Goal: Transaction & Acquisition: Purchase product/service

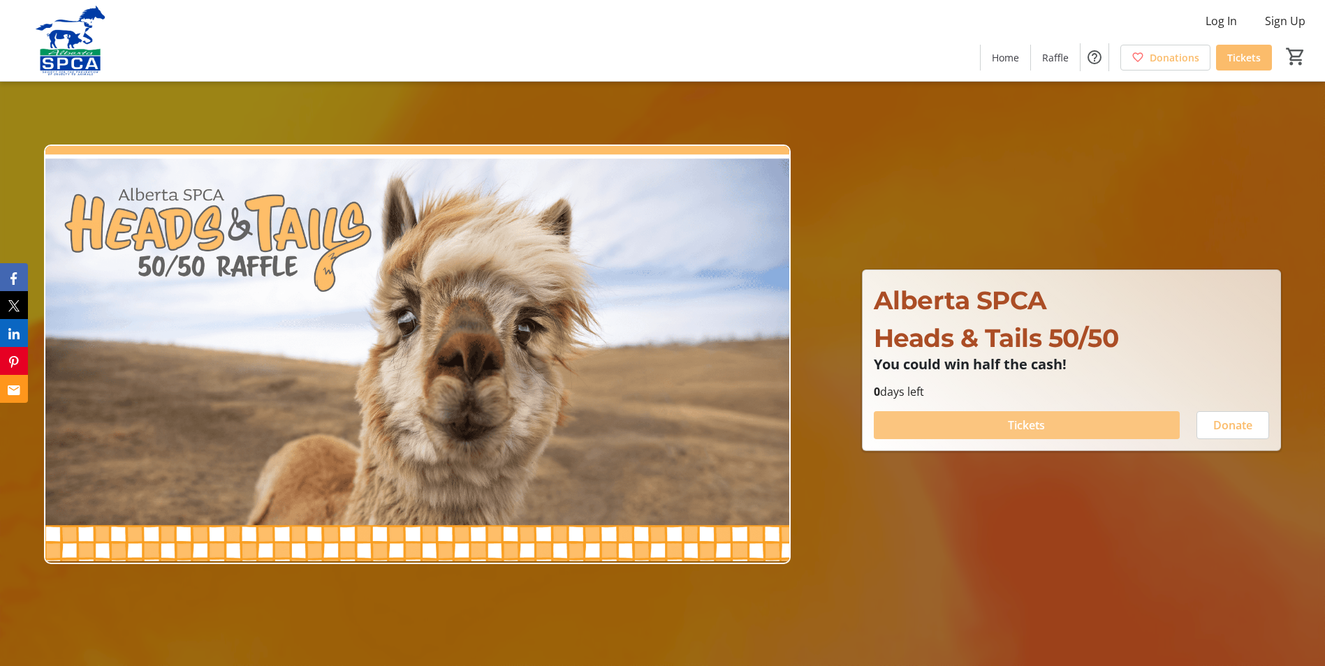
click at [1033, 424] on span "Tickets" at bounding box center [1026, 425] width 37 height 17
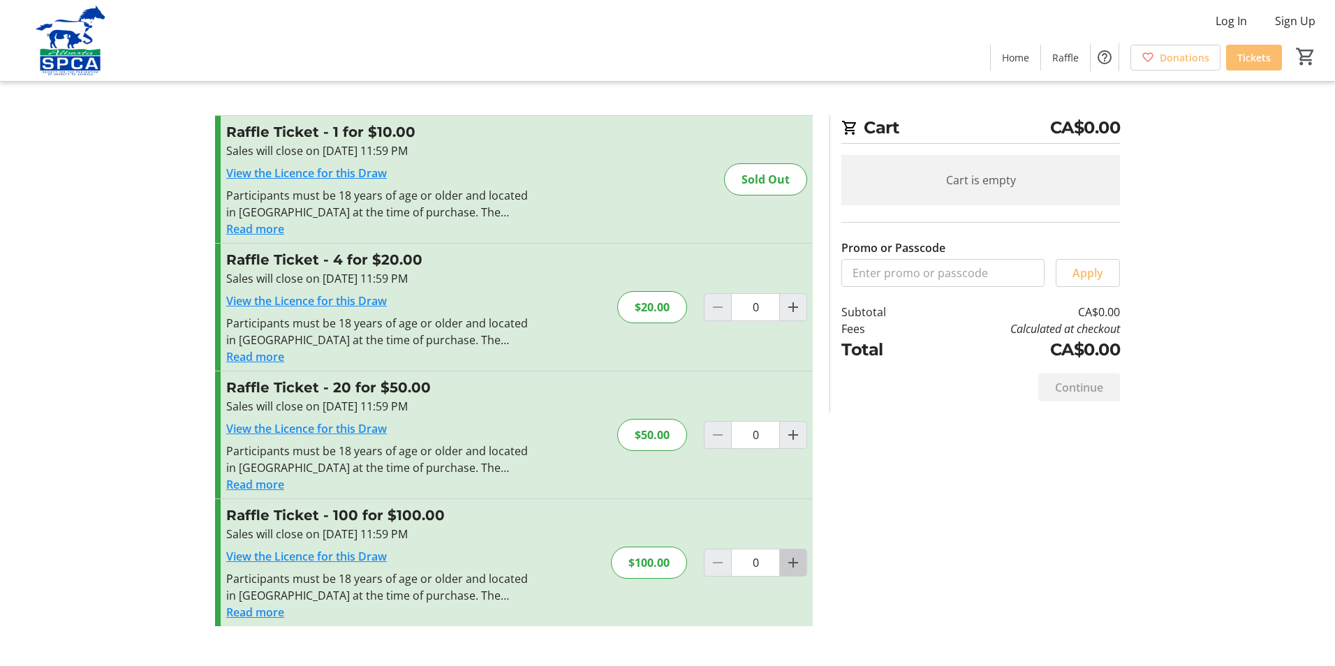
click at [796, 562] on mat-icon "Increment by one" at bounding box center [793, 563] width 17 height 17
type input "1"
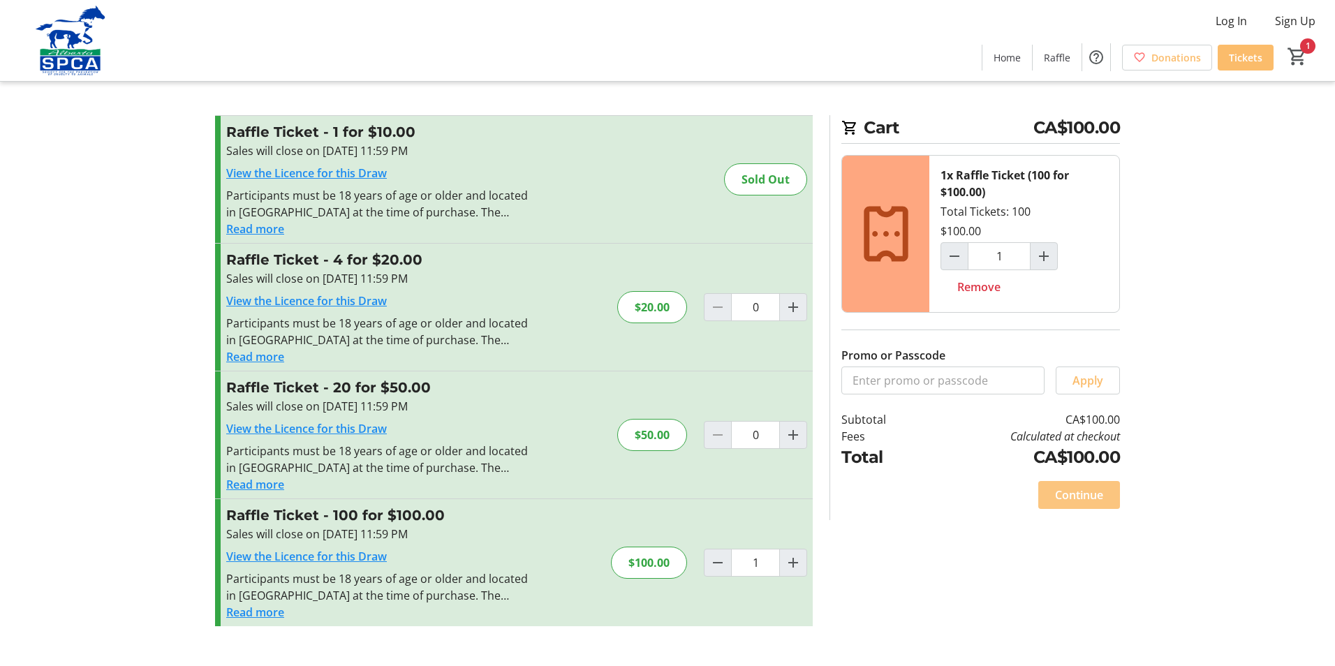
click at [1086, 495] on span "Continue" at bounding box center [1079, 495] width 48 height 17
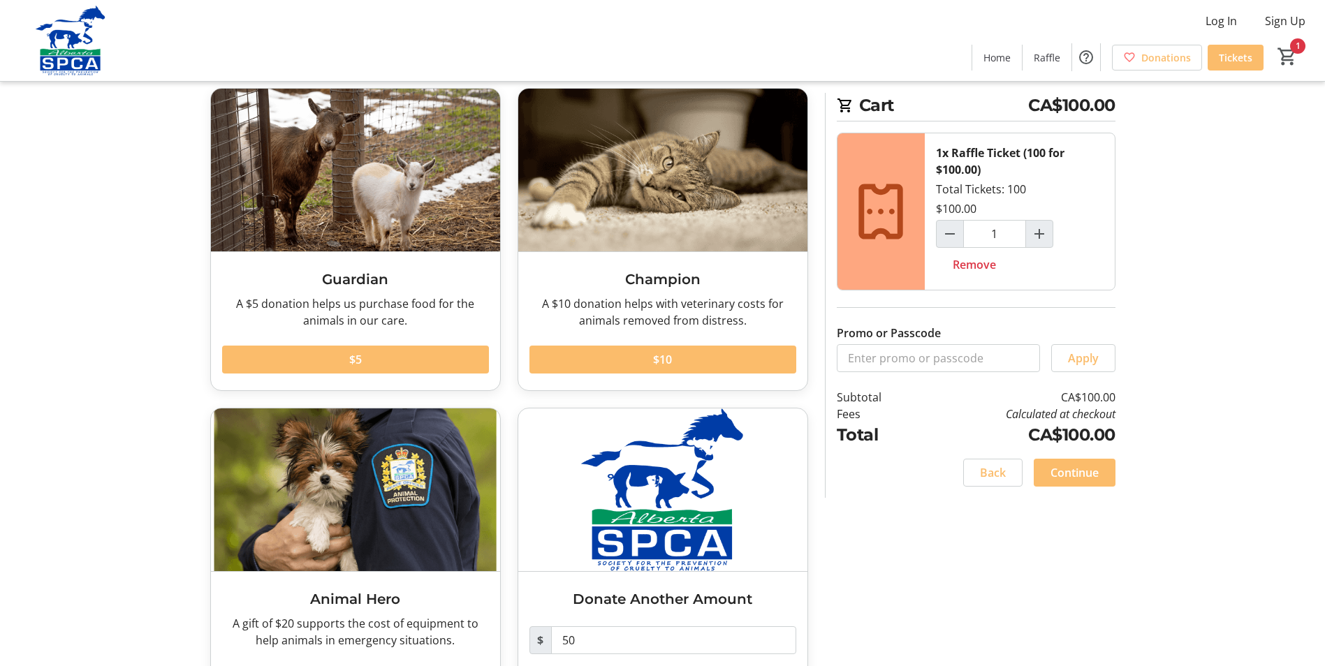
scroll to position [136, 0]
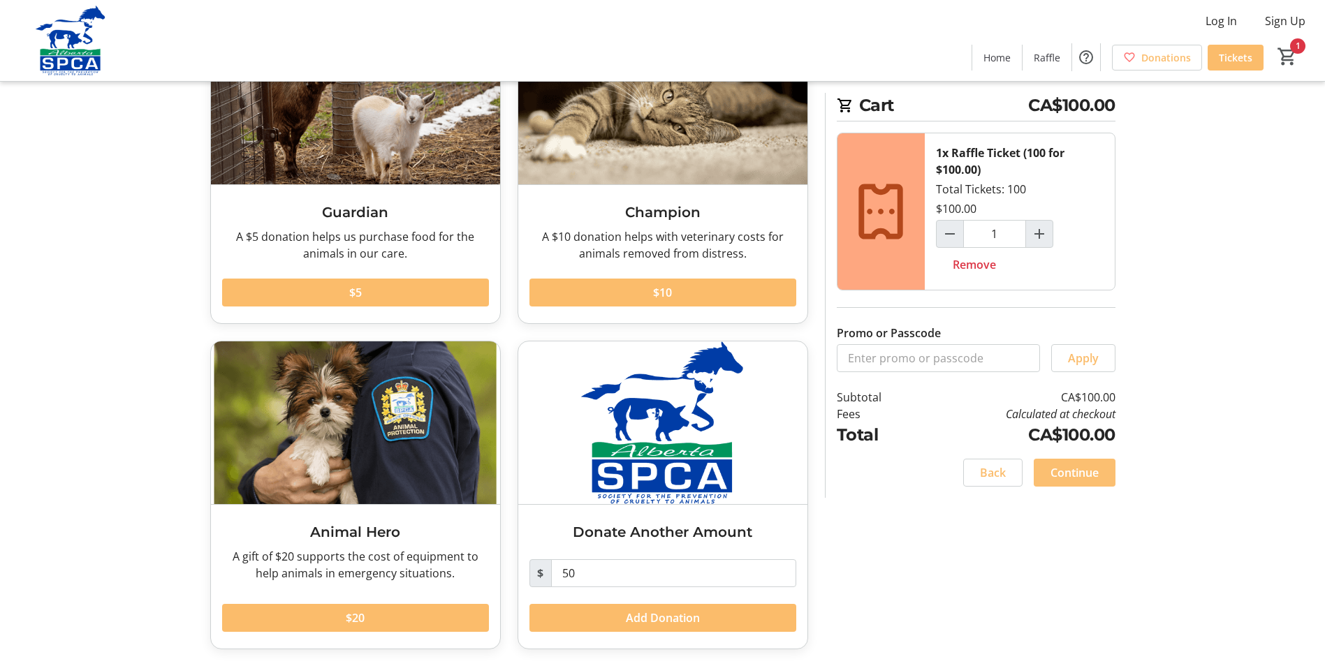
click at [1074, 467] on span "Continue" at bounding box center [1074, 472] width 48 height 17
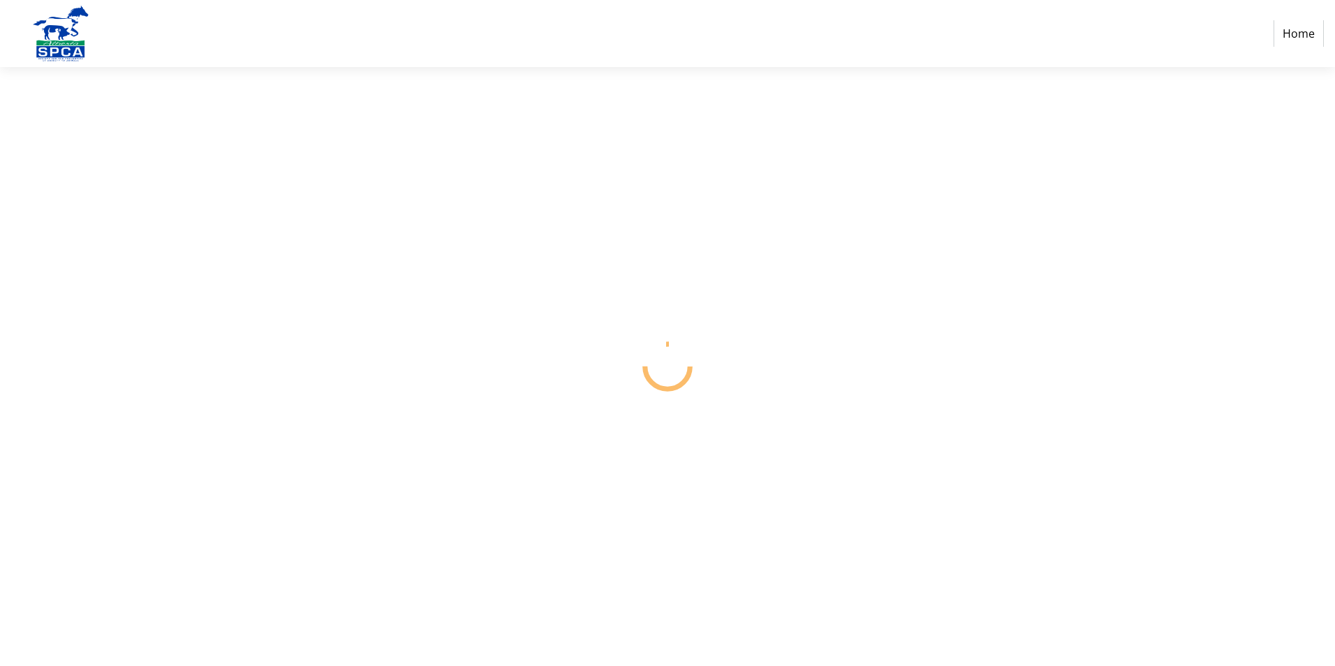
select select "CA"
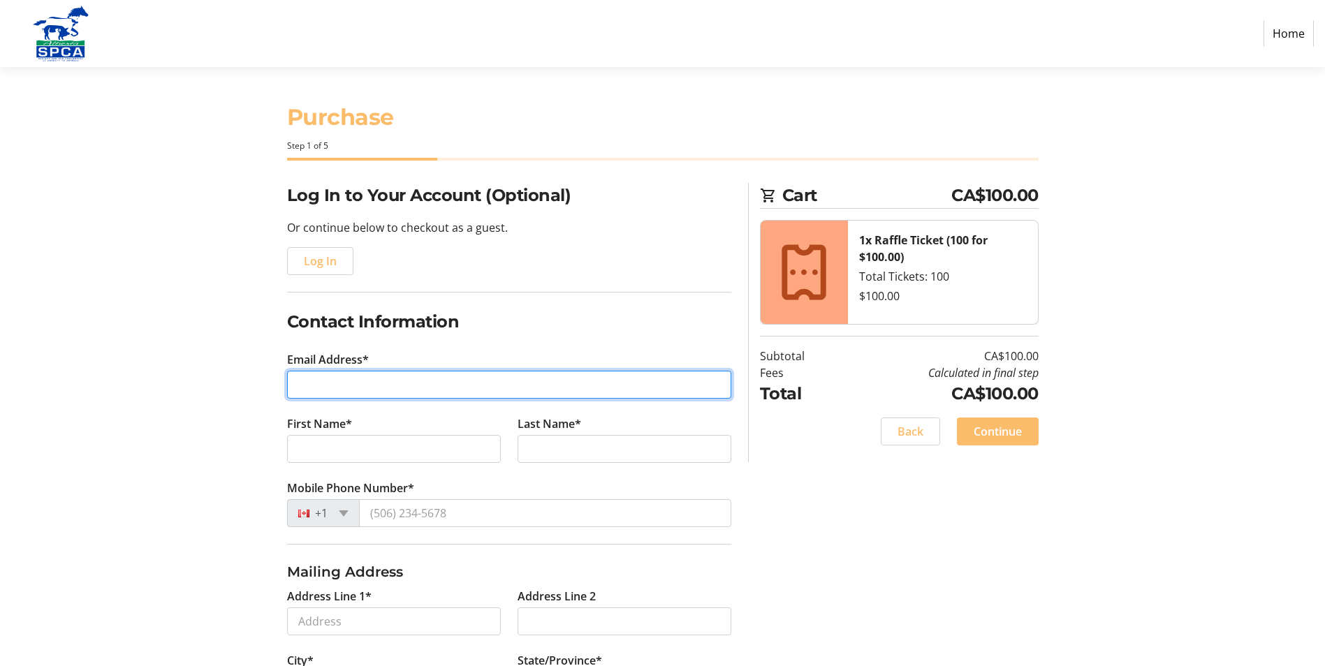
click at [307, 389] on input "Email Address*" at bounding box center [509, 385] width 444 height 28
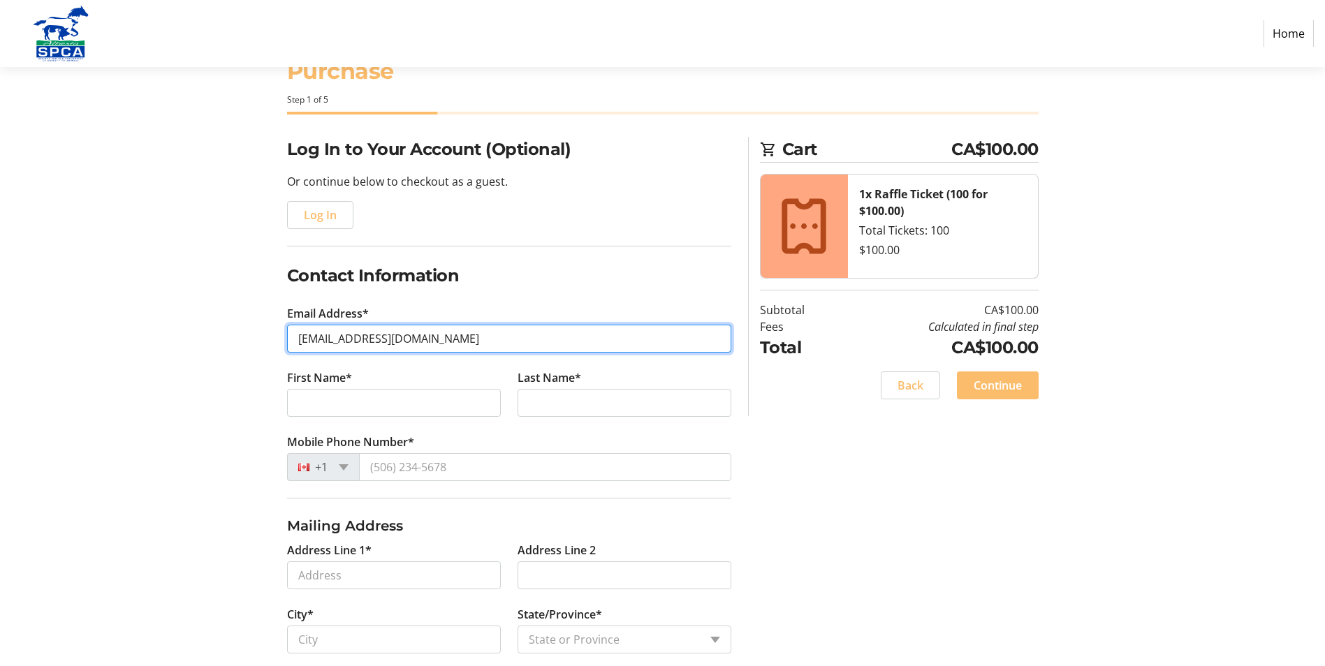
scroll to position [70, 0]
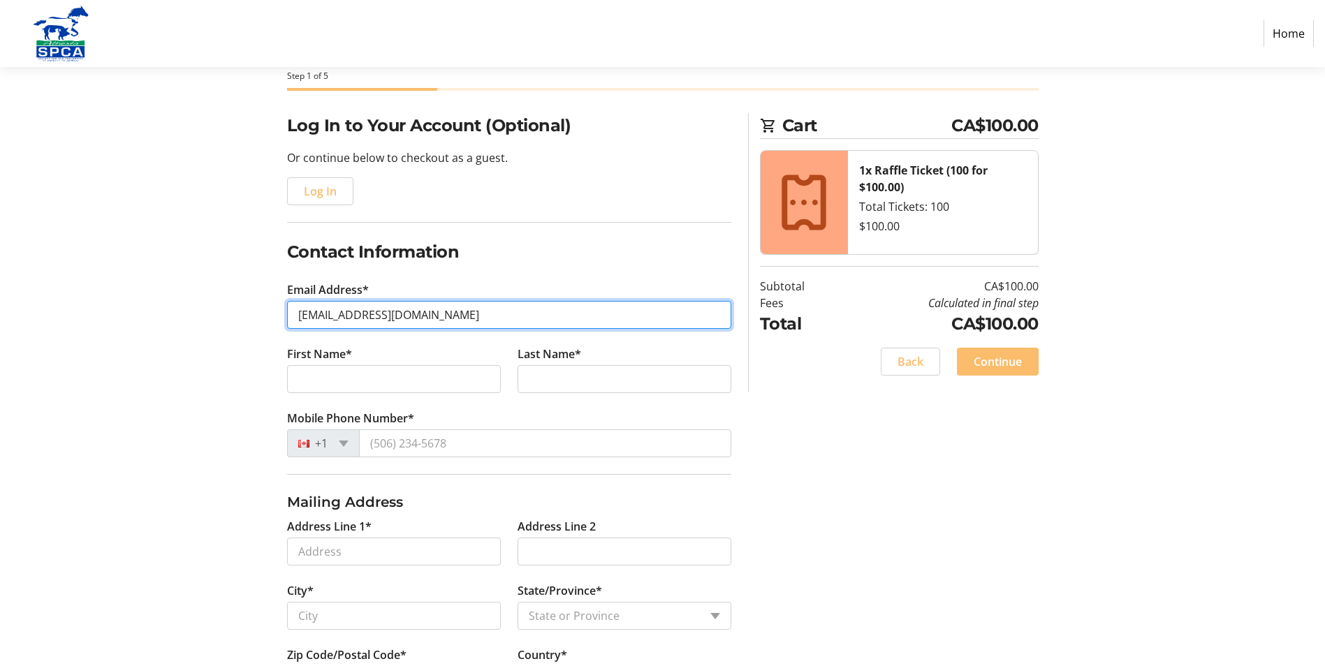
type input "[EMAIL_ADDRESS][DOMAIN_NAME]"
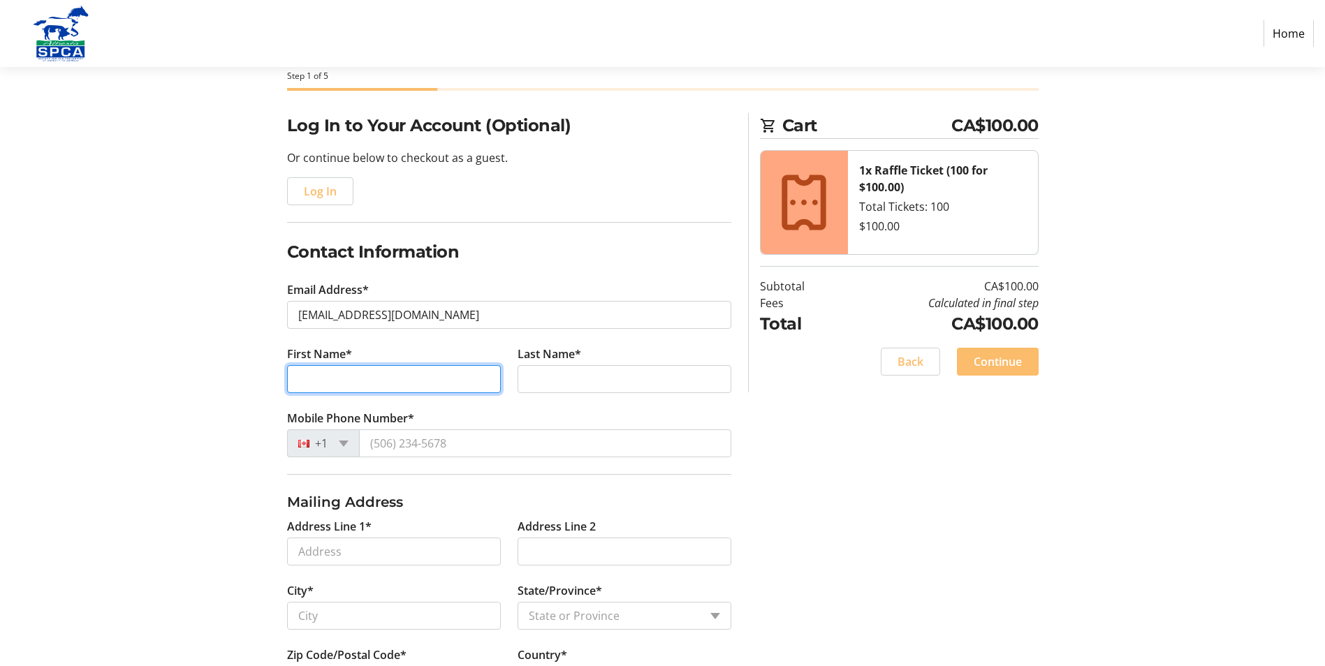
click at [309, 379] on input "First Name*" at bounding box center [394, 379] width 214 height 28
type input "Mylene"
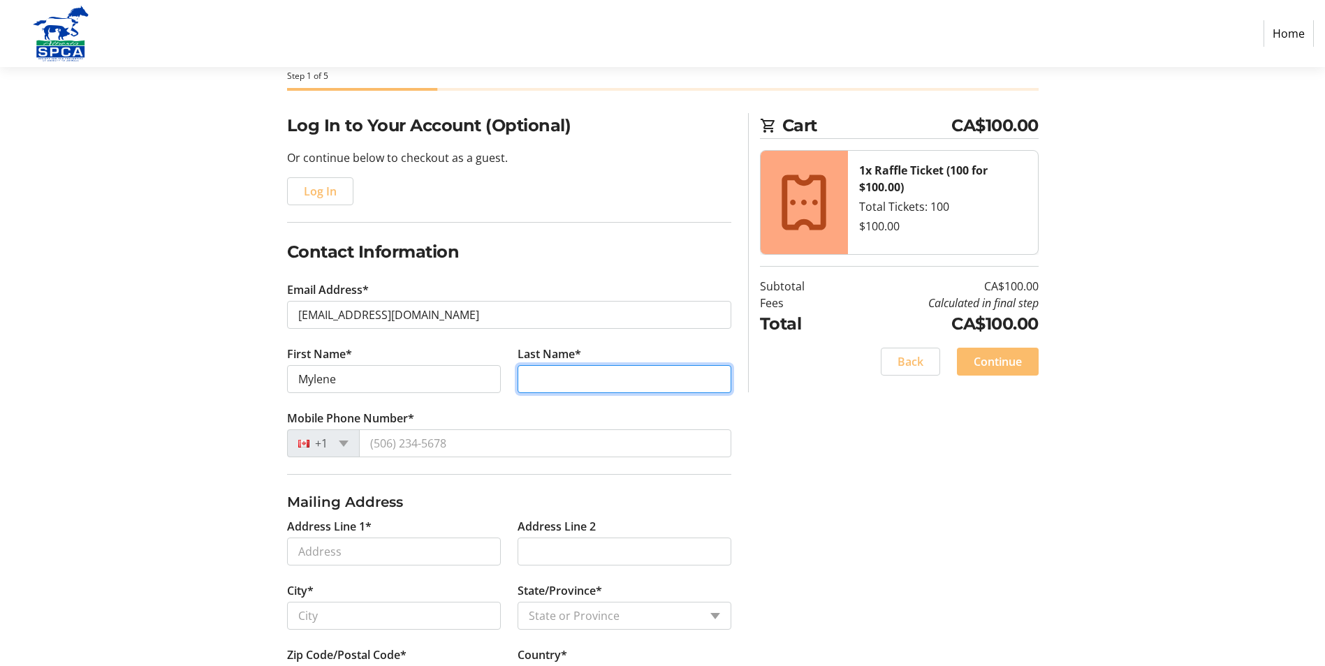
type input "[PERSON_NAME]"
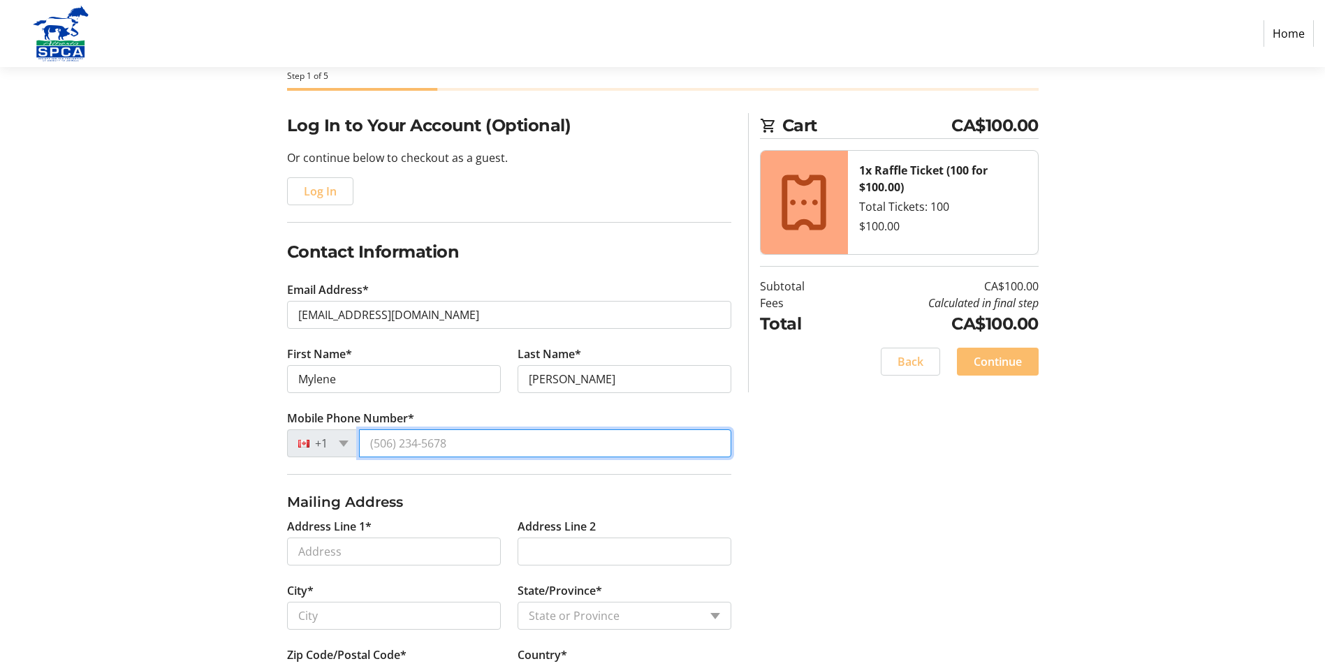
type input "[PHONE_NUMBER]"
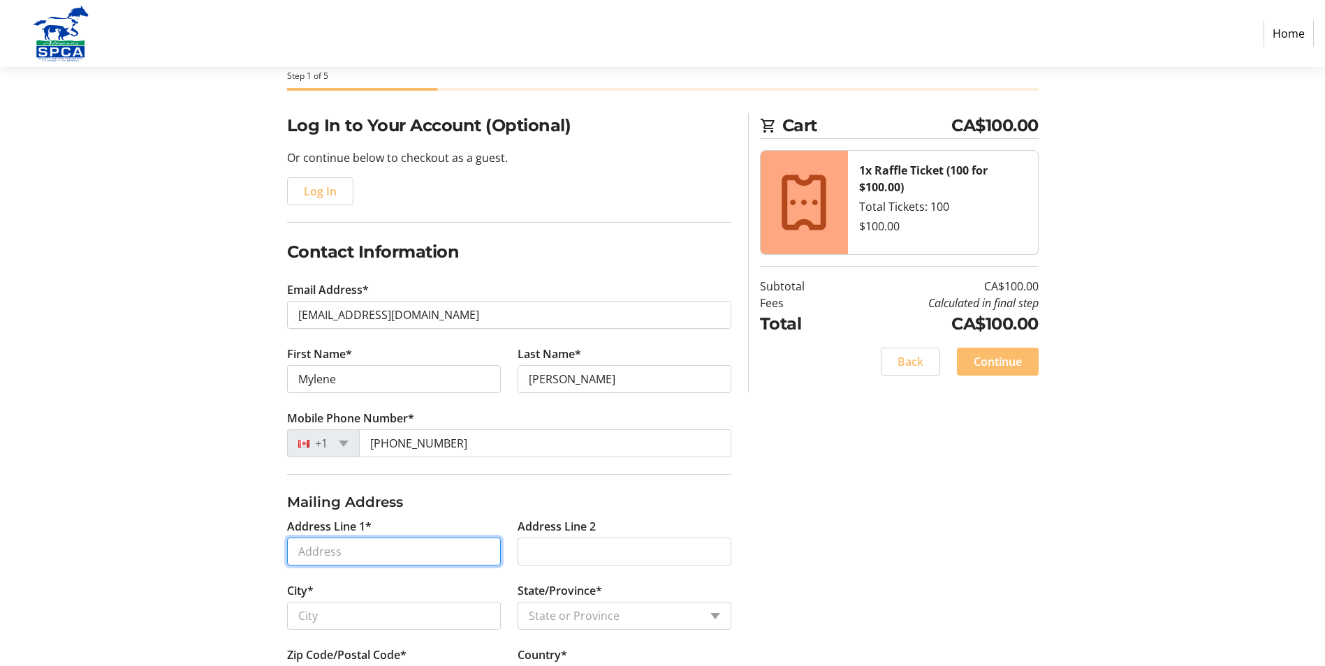
type input "[STREET_ADDRESS]"
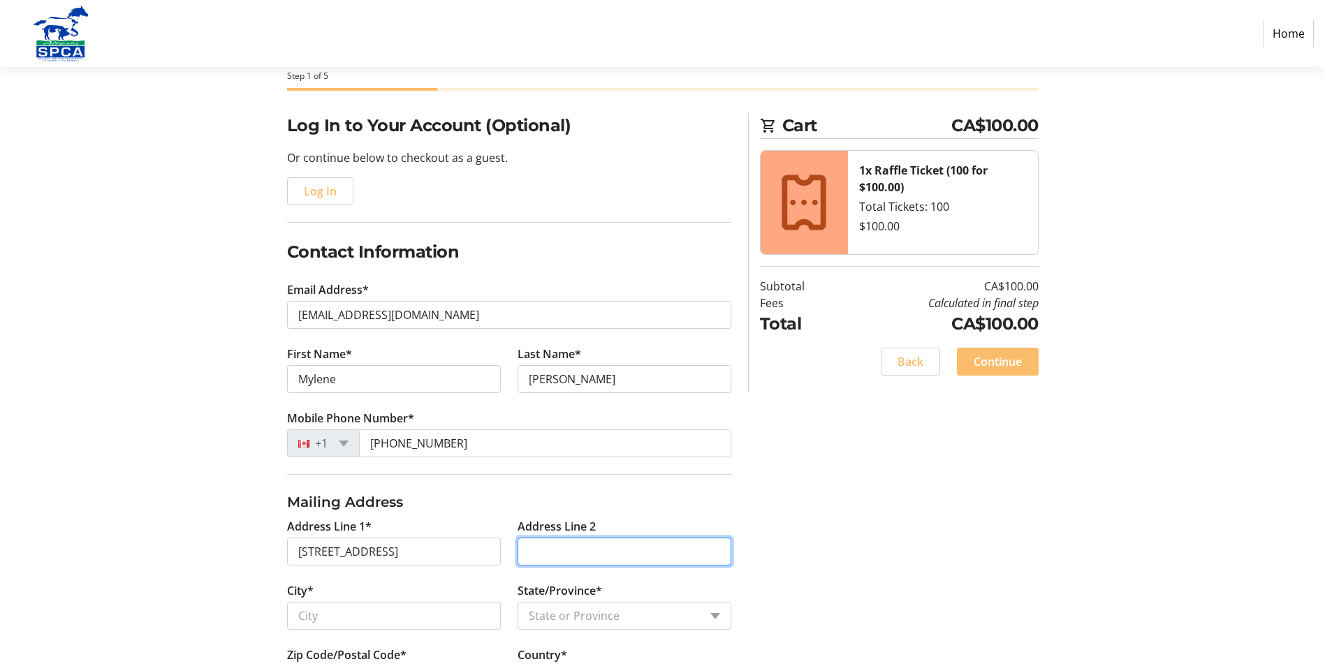
type input "[STREET_ADDRESS]"
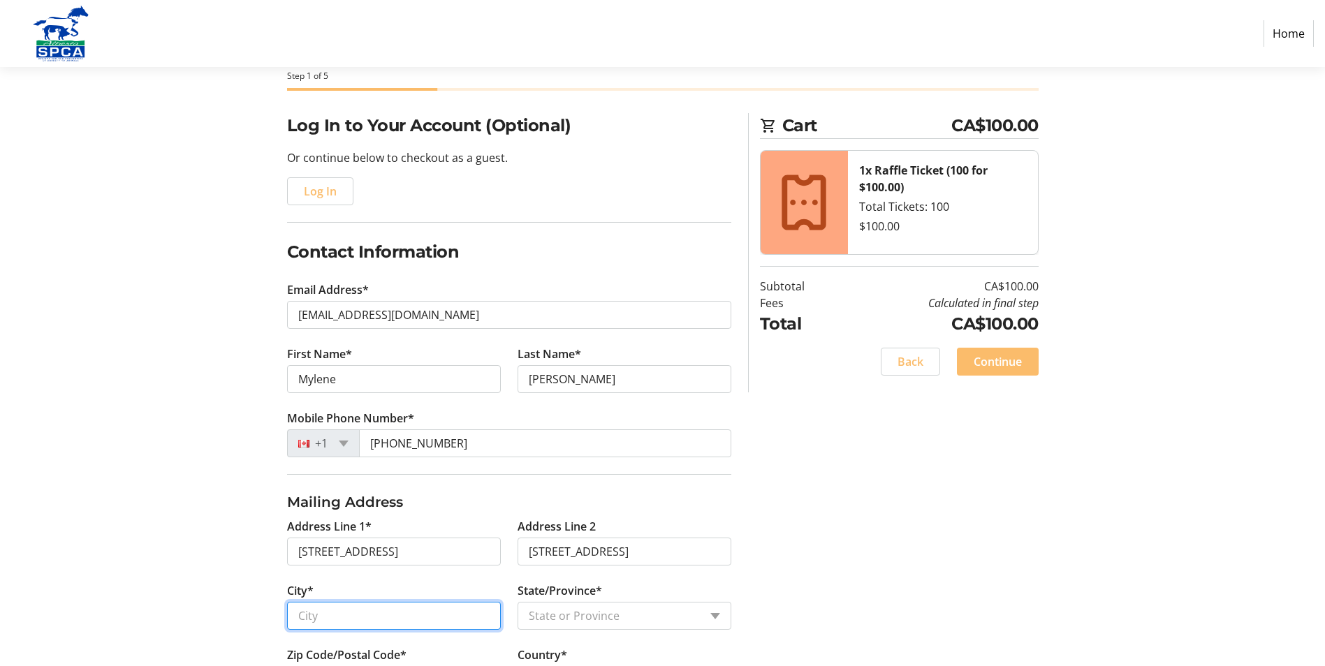
type input "[GEOGRAPHIC_DATA]"
type input "T1y5E6"
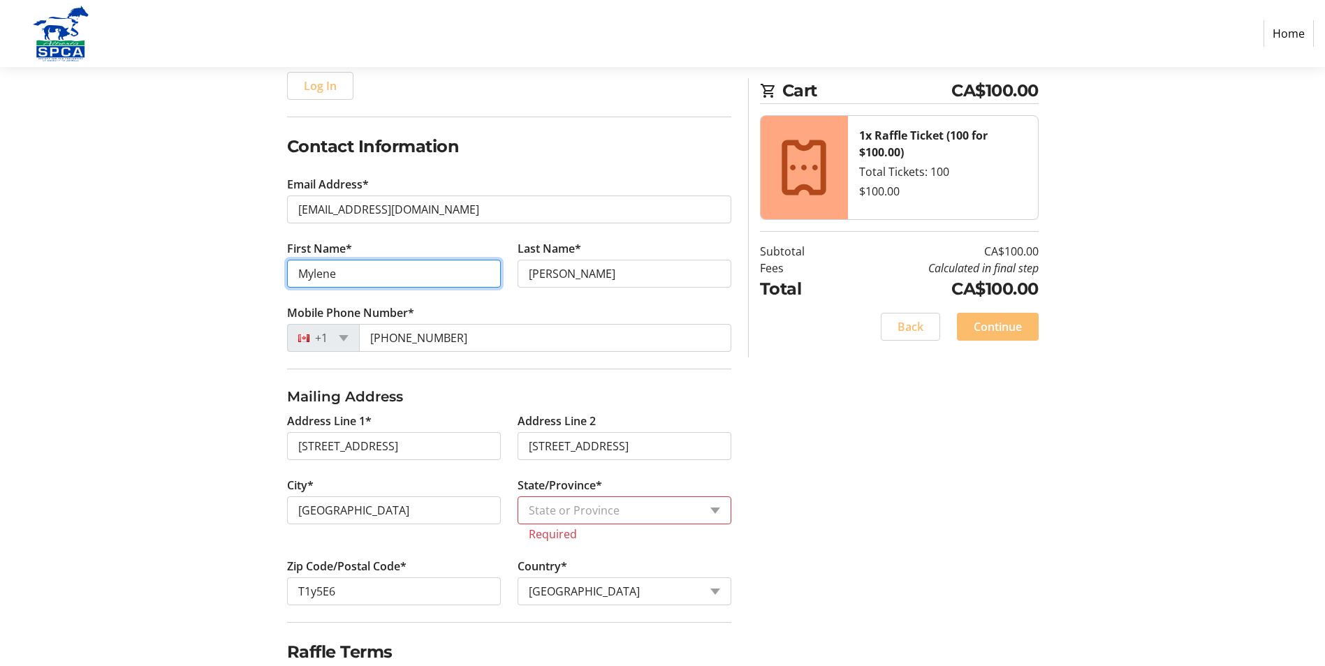
scroll to position [210, 0]
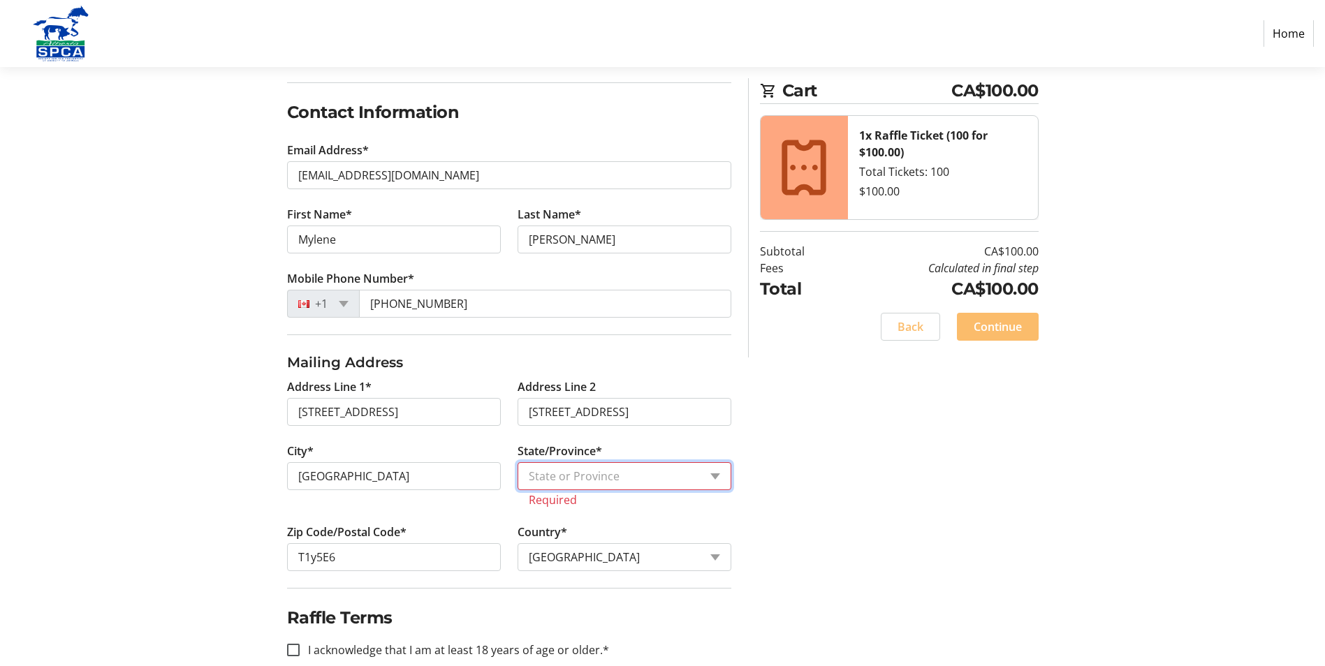
click at [670, 478] on select "State or Province State or Province [GEOGRAPHIC_DATA] [GEOGRAPHIC_DATA] [GEOGRA…" at bounding box center [625, 476] width 214 height 28
select select "AB"
click at [518, 462] on select "State or Province State or Province [GEOGRAPHIC_DATA] [GEOGRAPHIC_DATA] [GEOGRA…" at bounding box center [625, 476] width 214 height 28
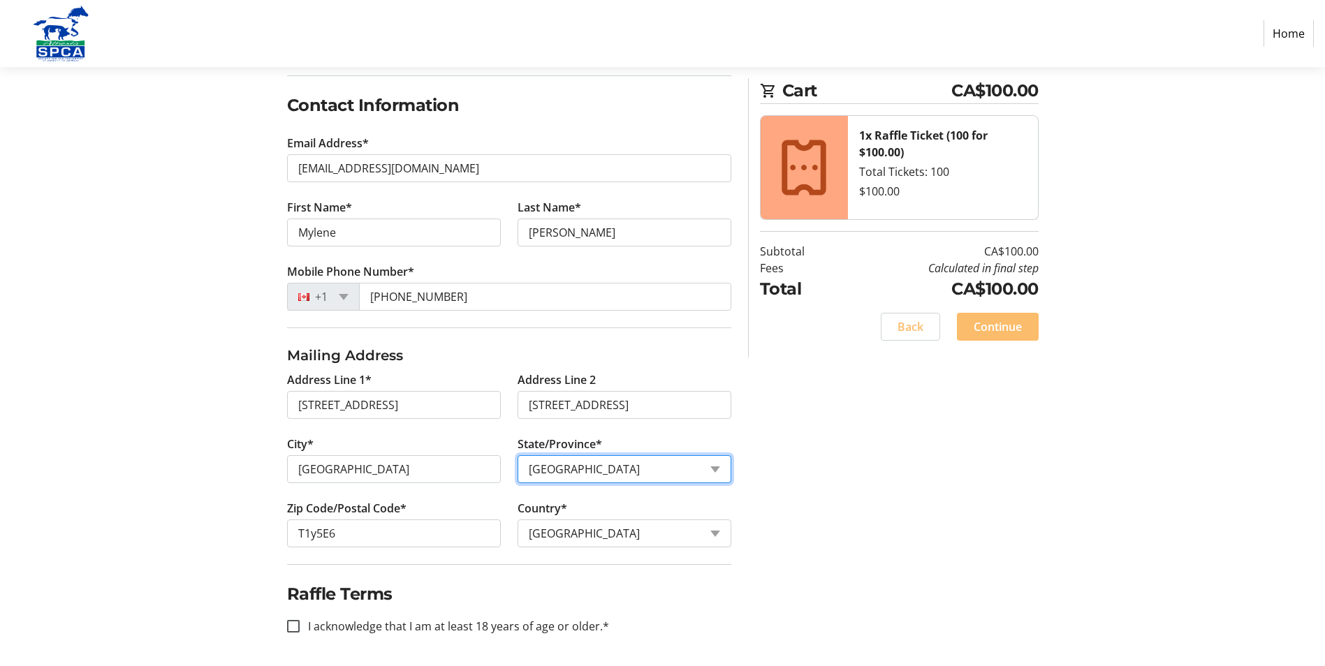
scroll to position [219, 0]
click at [293, 623] on input "I acknowledge that I am at least 18 years of age or older.*" at bounding box center [293, 624] width 13 height 13
checkbox input "true"
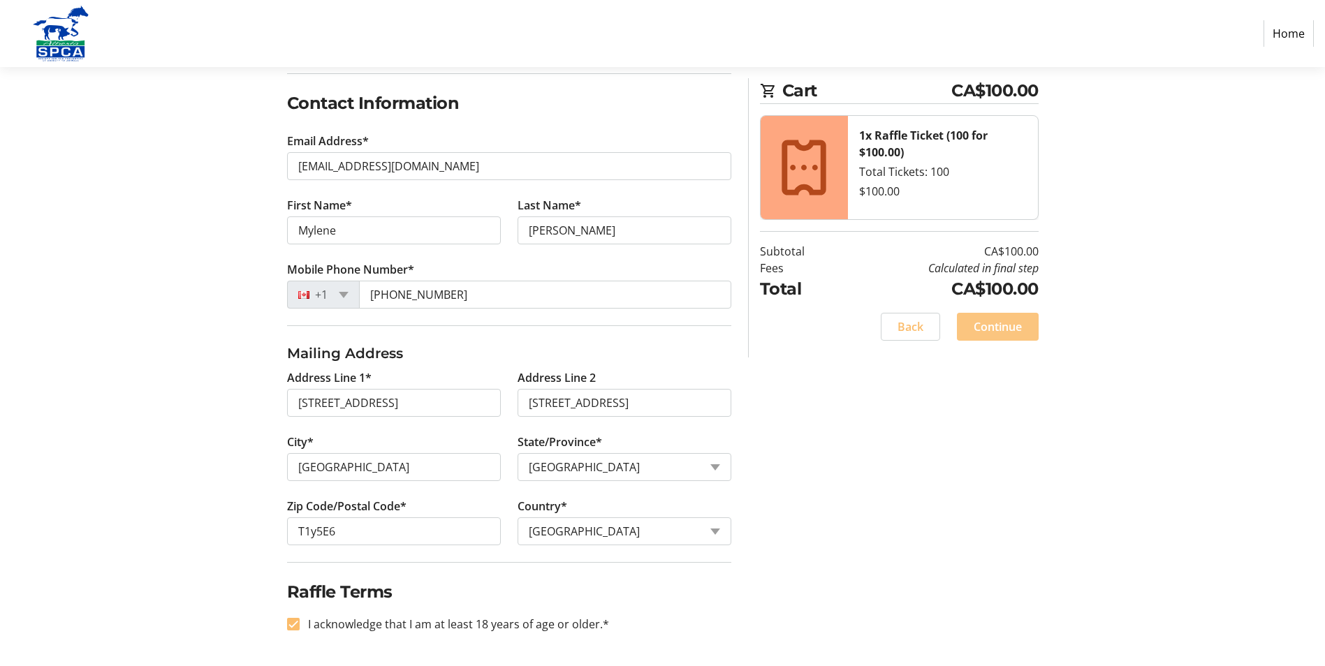
click at [1000, 328] on span "Continue" at bounding box center [998, 327] width 48 height 17
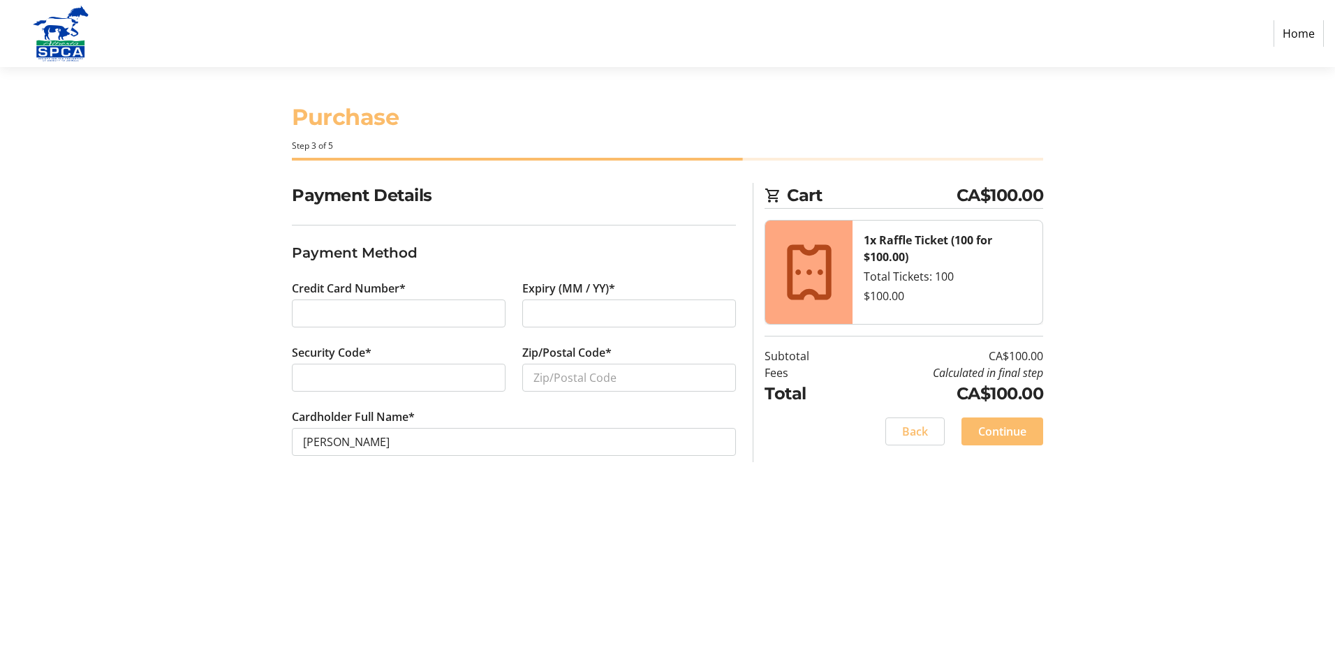
click at [302, 309] on div at bounding box center [399, 314] width 214 height 28
click at [570, 377] on input "Zip/Postal Code*" at bounding box center [629, 378] width 214 height 28
type input "T1y5E6"
type input "0"
type input "4"
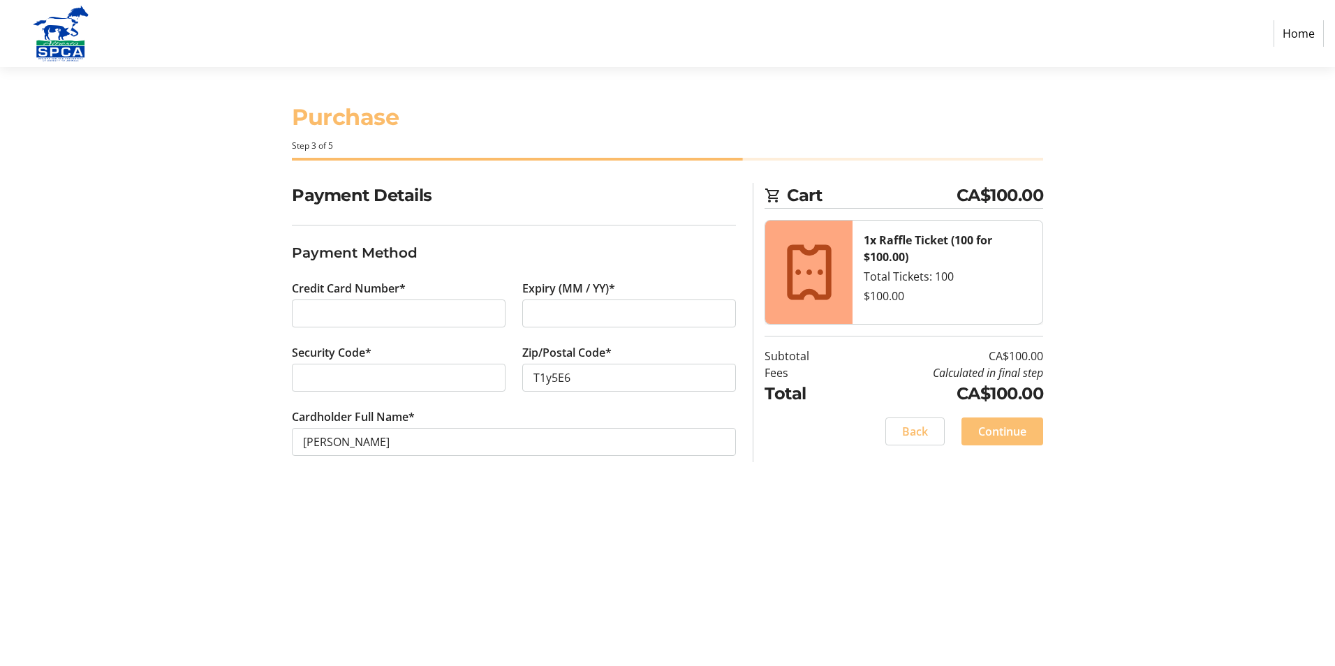
click at [1000, 430] on span "Continue" at bounding box center [1003, 431] width 48 height 17
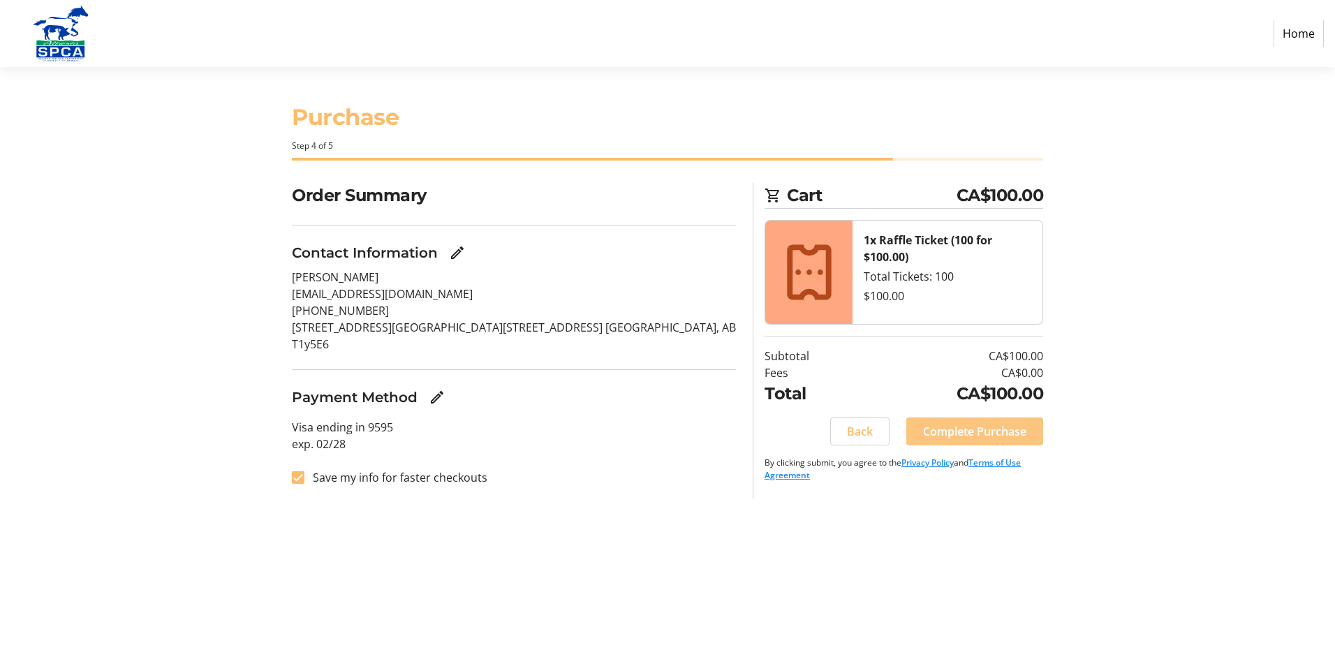
click at [979, 431] on span "Complete Purchase" at bounding box center [974, 431] width 103 height 17
